Goal: Task Accomplishment & Management: Use online tool/utility

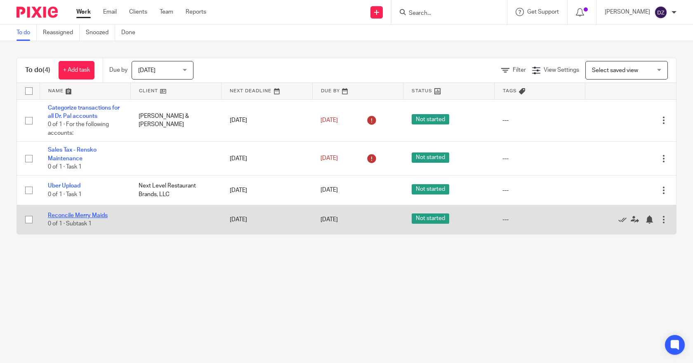
click at [91, 215] on link "Reconcile Merry Maids" at bounding box center [78, 216] width 60 height 6
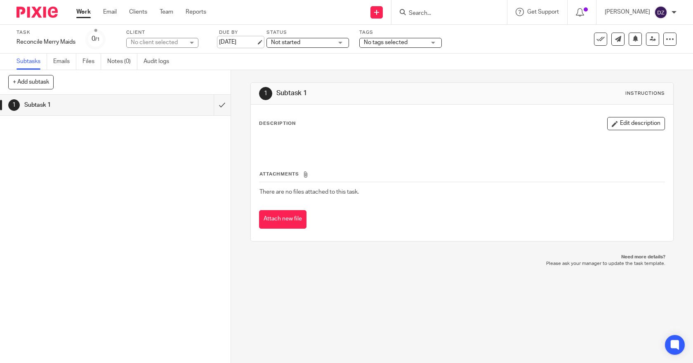
click at [256, 41] on link "[DATE]" at bounding box center [237, 42] width 37 height 9
click at [83, 12] on link "Work" at bounding box center [83, 12] width 14 height 8
